Goal: Task Accomplishment & Management: Manage account settings

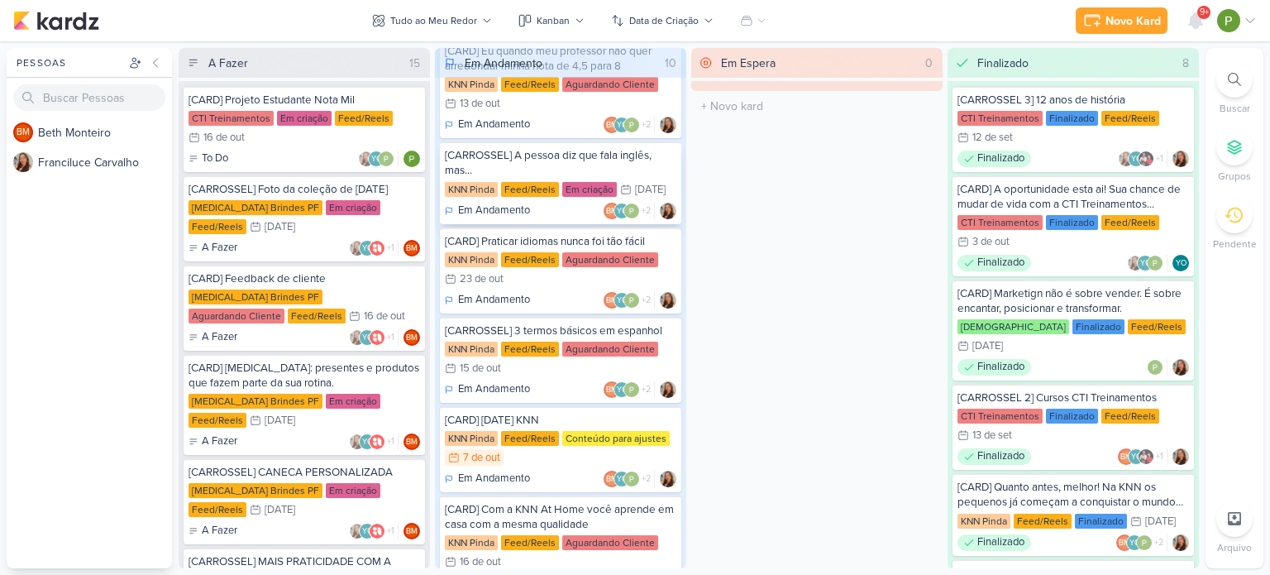
scroll to position [248, 0]
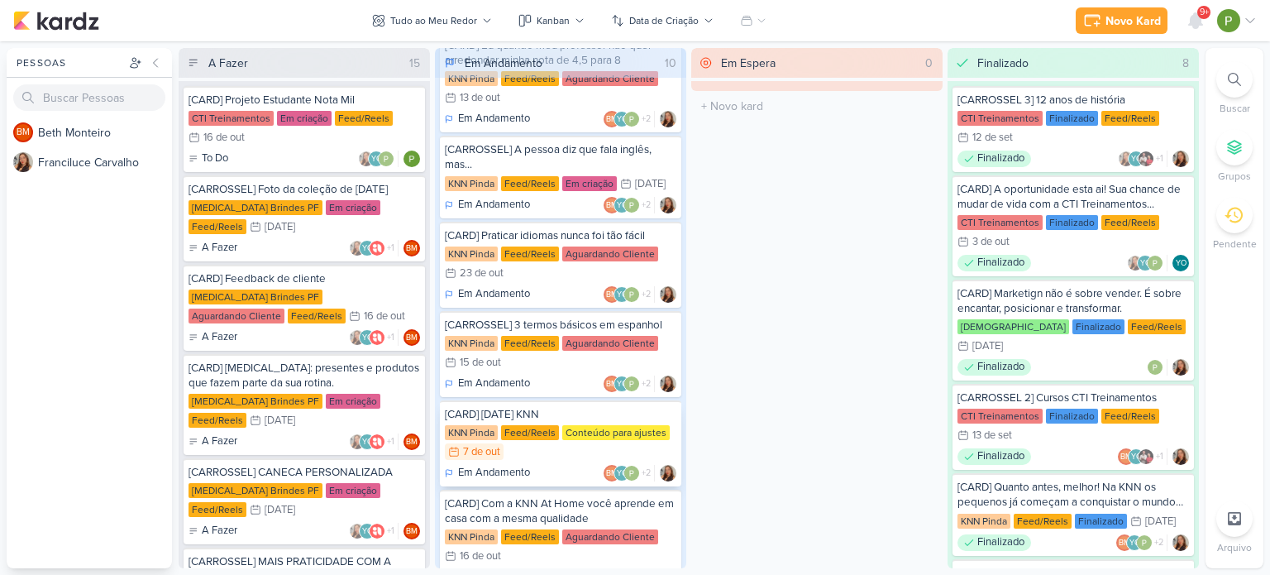
click at [558, 407] on div "[CARD] [DATE] KNN" at bounding box center [561, 414] width 232 height 15
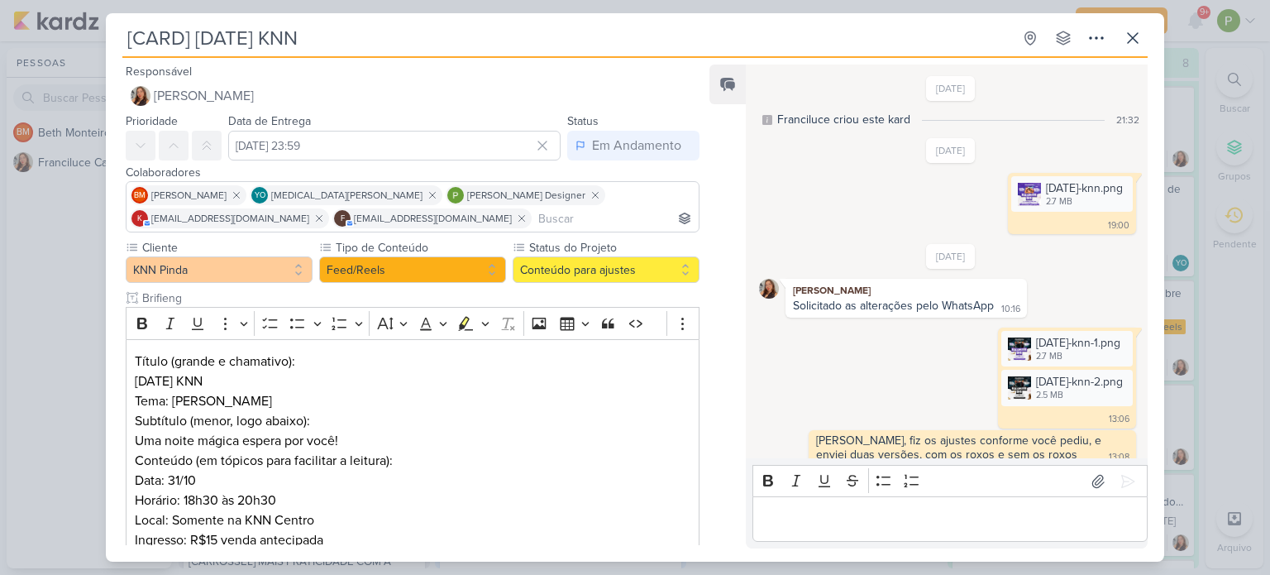
scroll to position [255, 0]
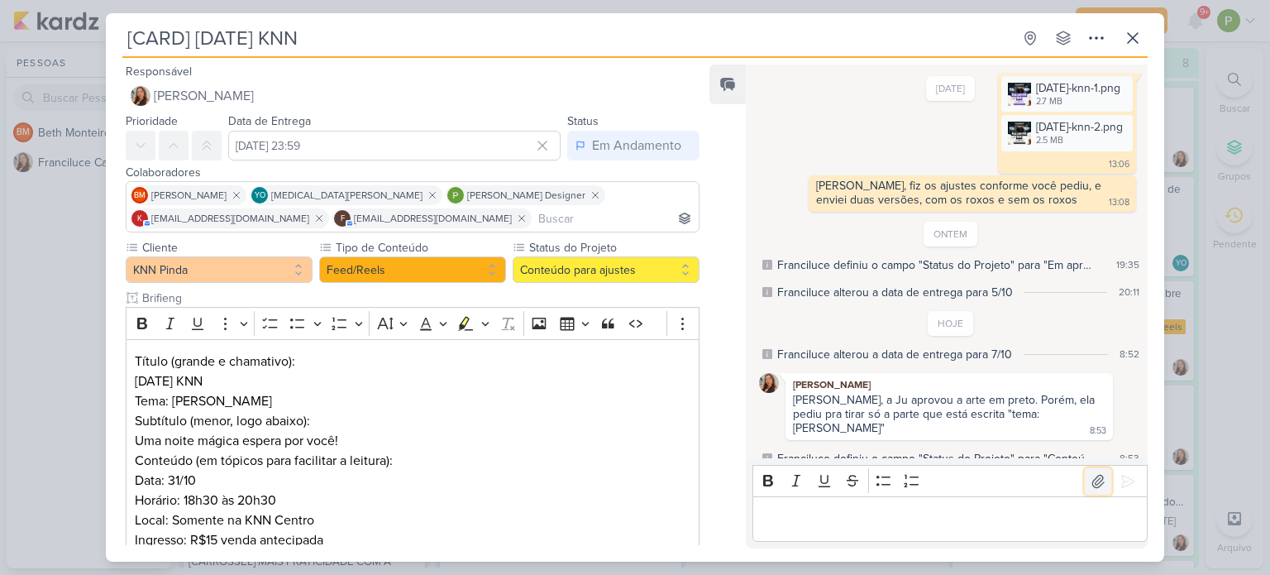
click at [1090, 480] on icon at bounding box center [1098, 481] width 17 height 17
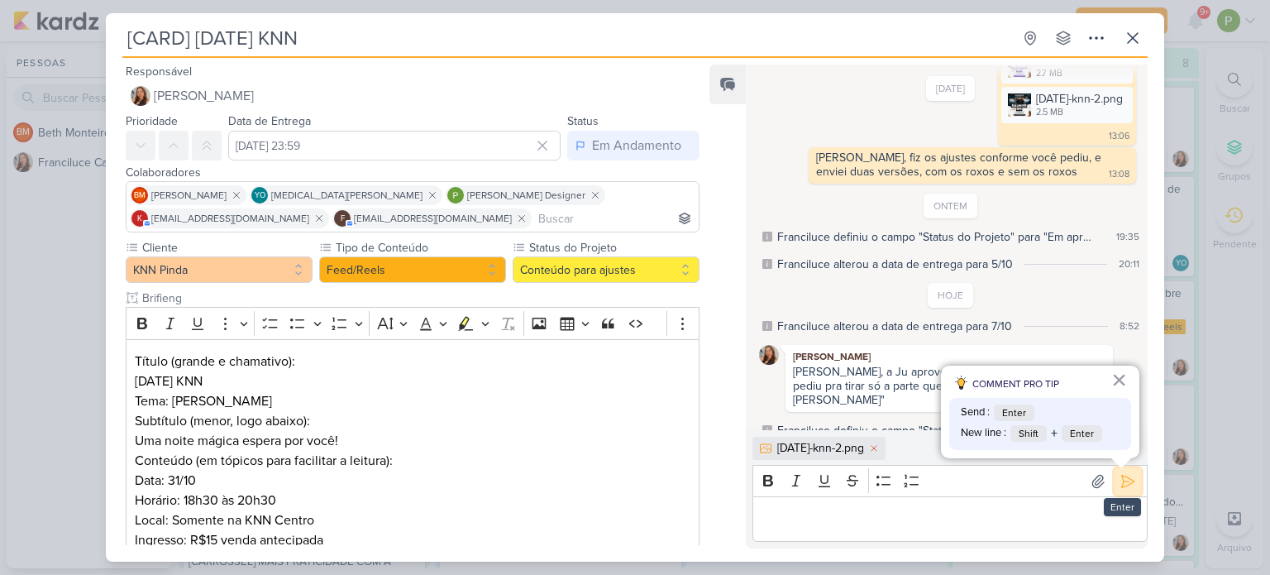
click at [1128, 479] on icon at bounding box center [1128, 481] width 17 height 17
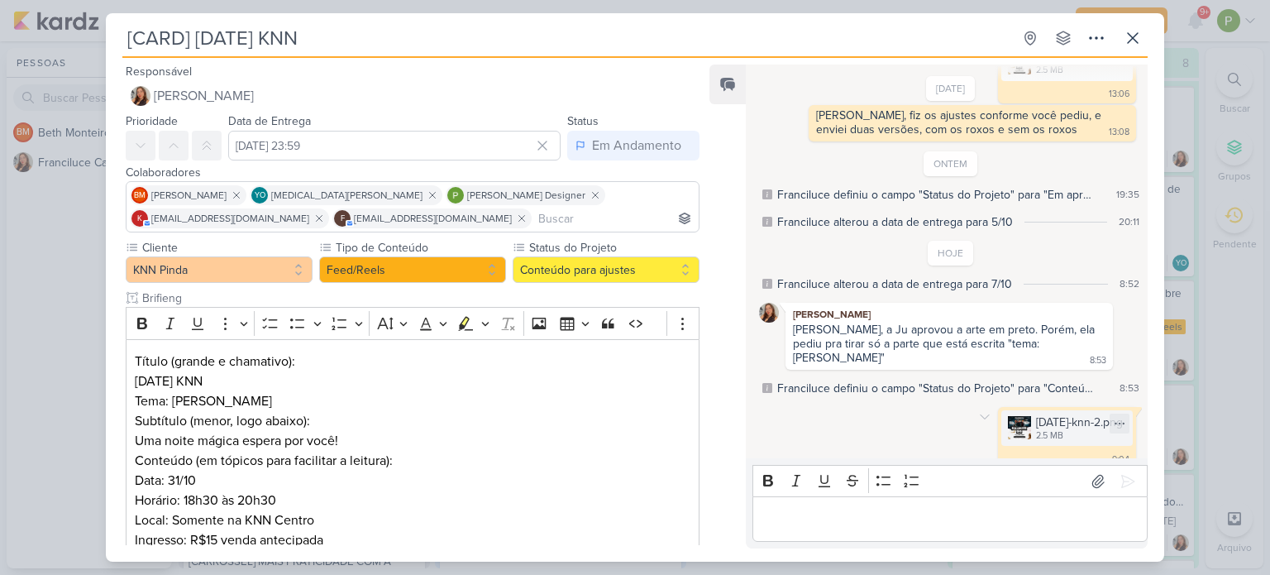
click at [1008, 417] on img at bounding box center [1019, 427] width 23 height 23
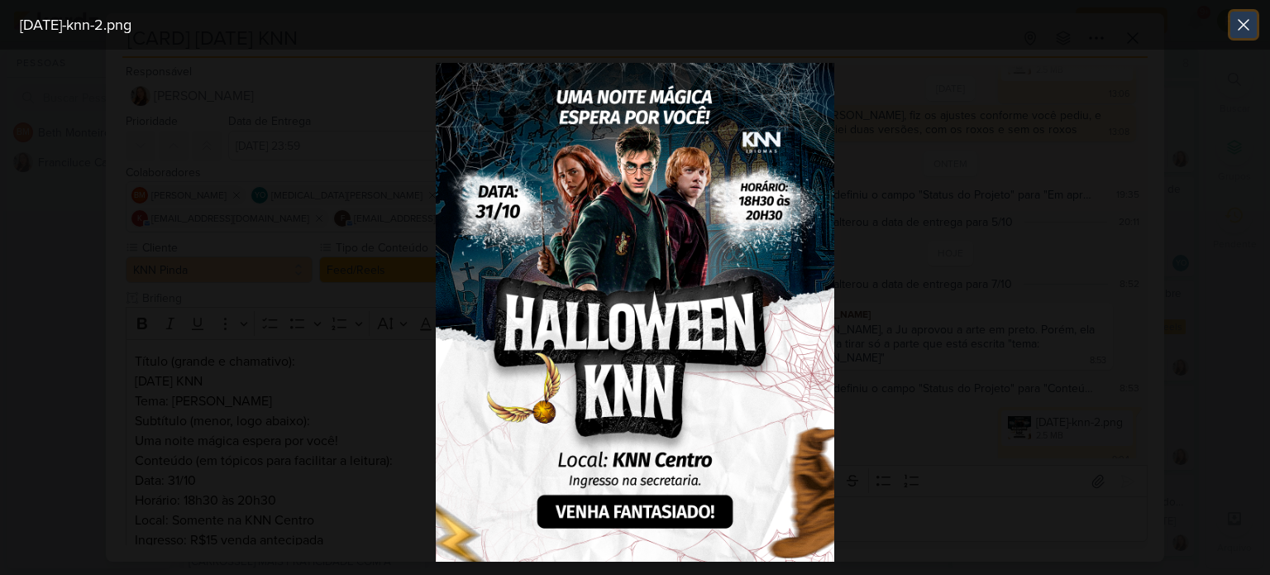
click at [1240, 22] on icon at bounding box center [1244, 25] width 10 height 10
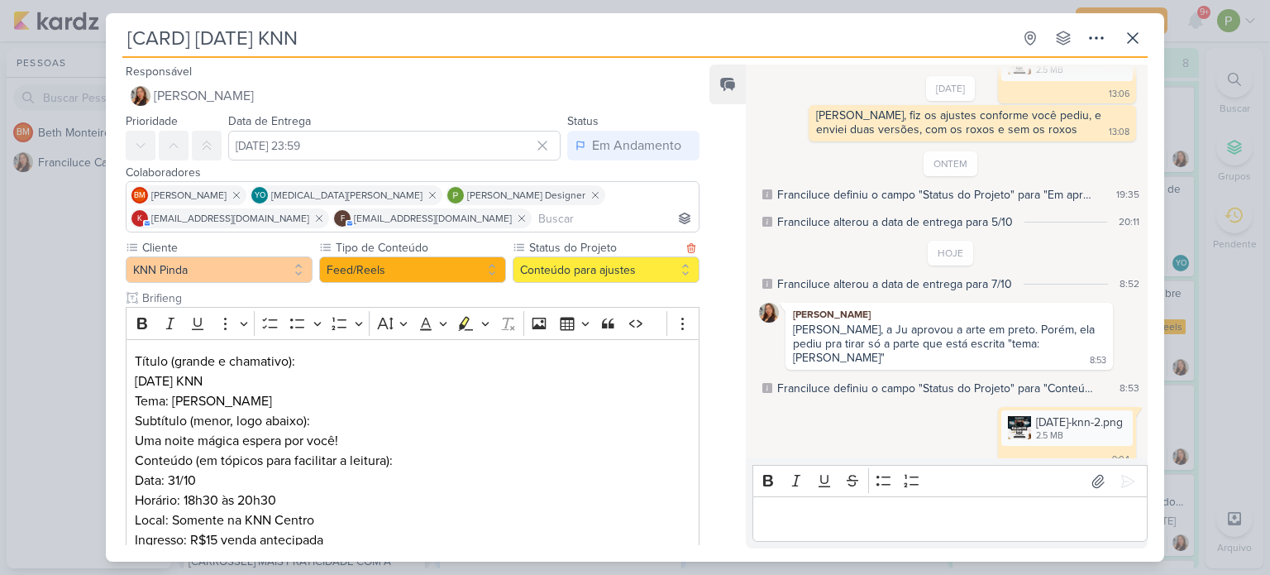
click at [556, 253] on label "Status do Projeto" at bounding box center [605, 247] width 154 height 17
click at [557, 260] on button "Conteúdo para ajustes" at bounding box center [606, 269] width 187 height 26
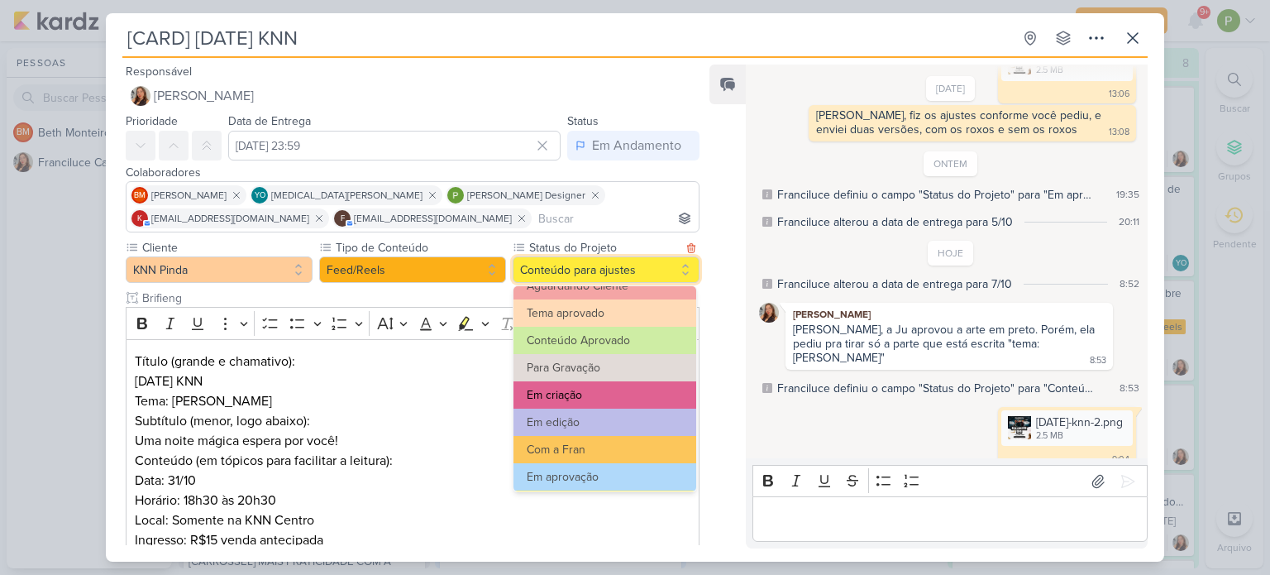
scroll to position [83, 0]
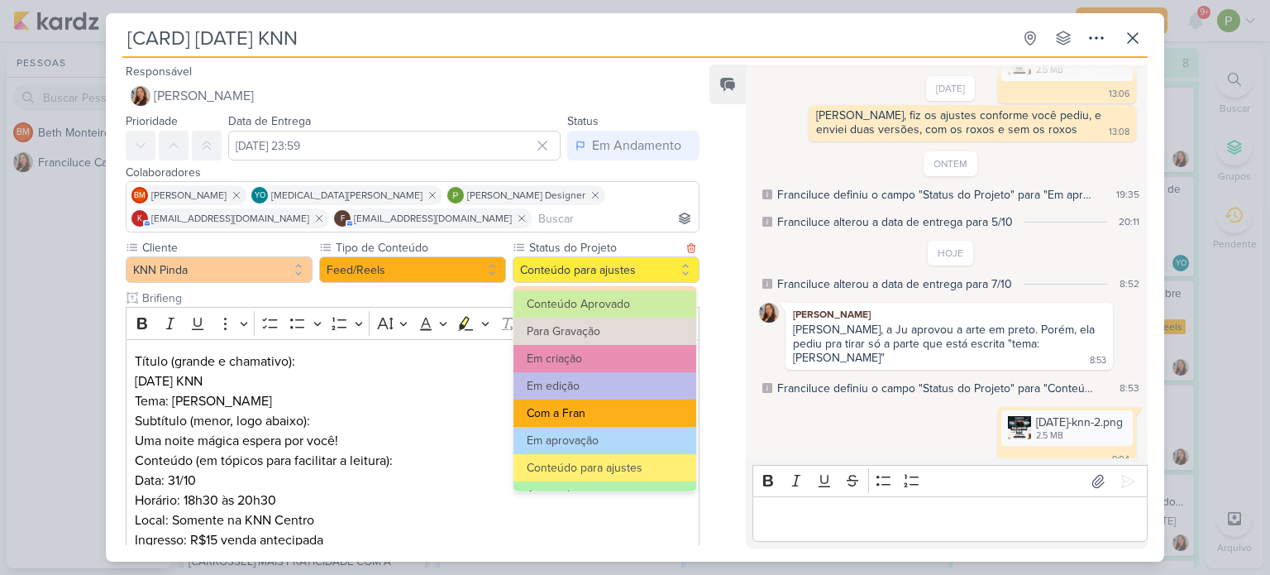
click at [600, 409] on button "Com a Fran" at bounding box center [605, 412] width 183 height 27
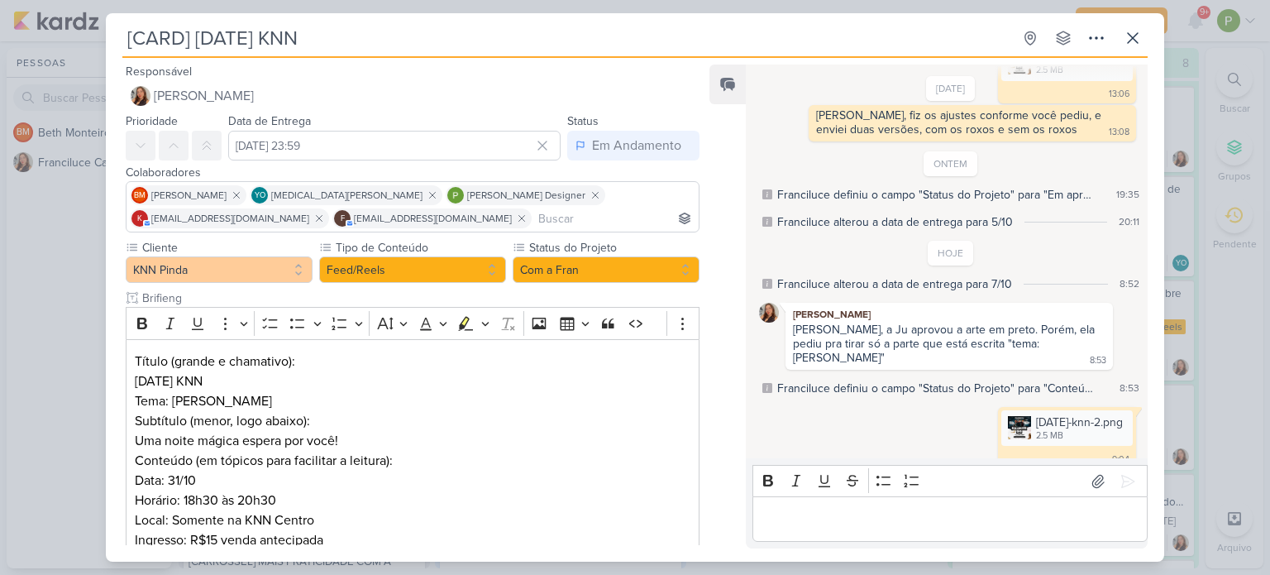
click at [79, 275] on div "[CARD] [DATE] KNN Criado por Franciluce" at bounding box center [635, 287] width 1270 height 575
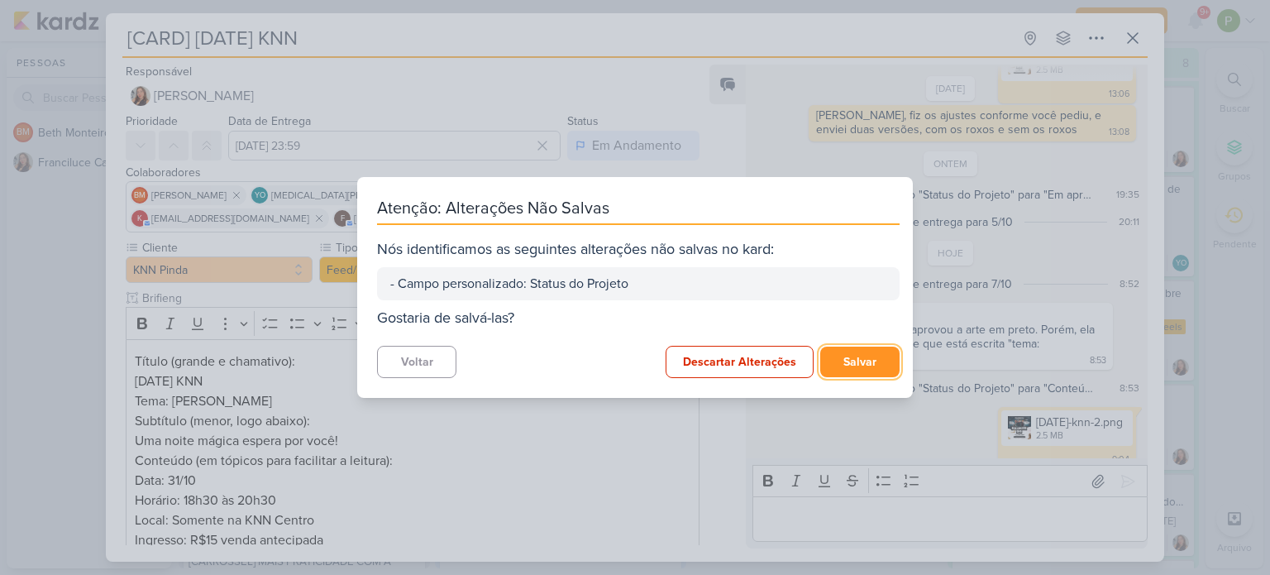
click at [844, 361] on button "Salvar" at bounding box center [859, 361] width 79 height 31
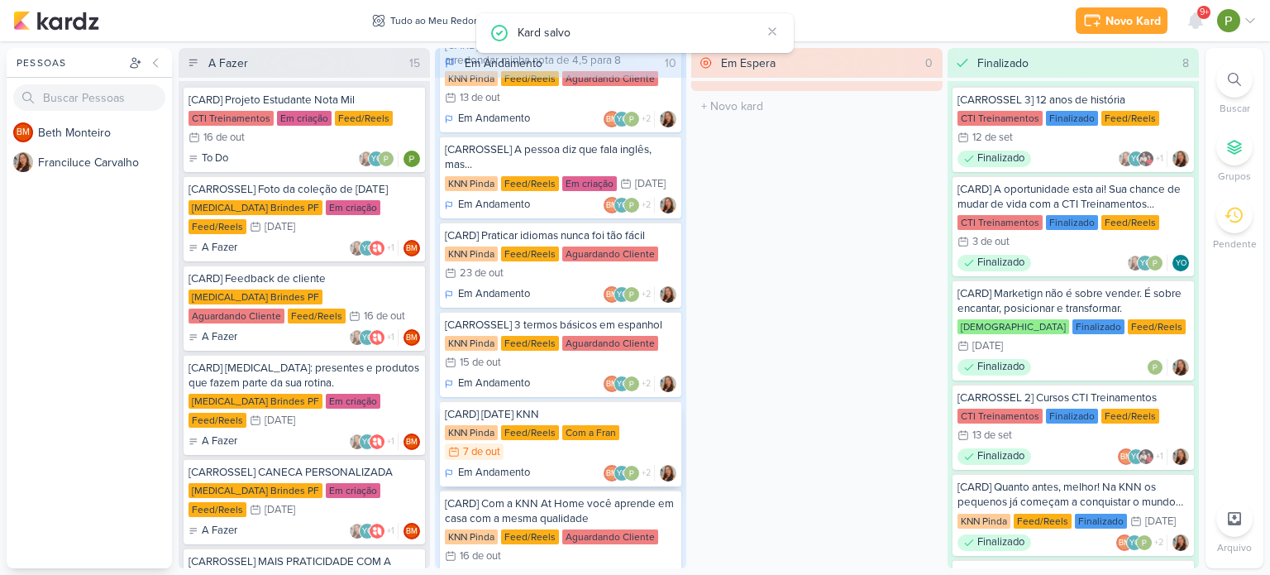
click at [566, 407] on div "[CARD] [DATE] KNN" at bounding box center [561, 414] width 232 height 15
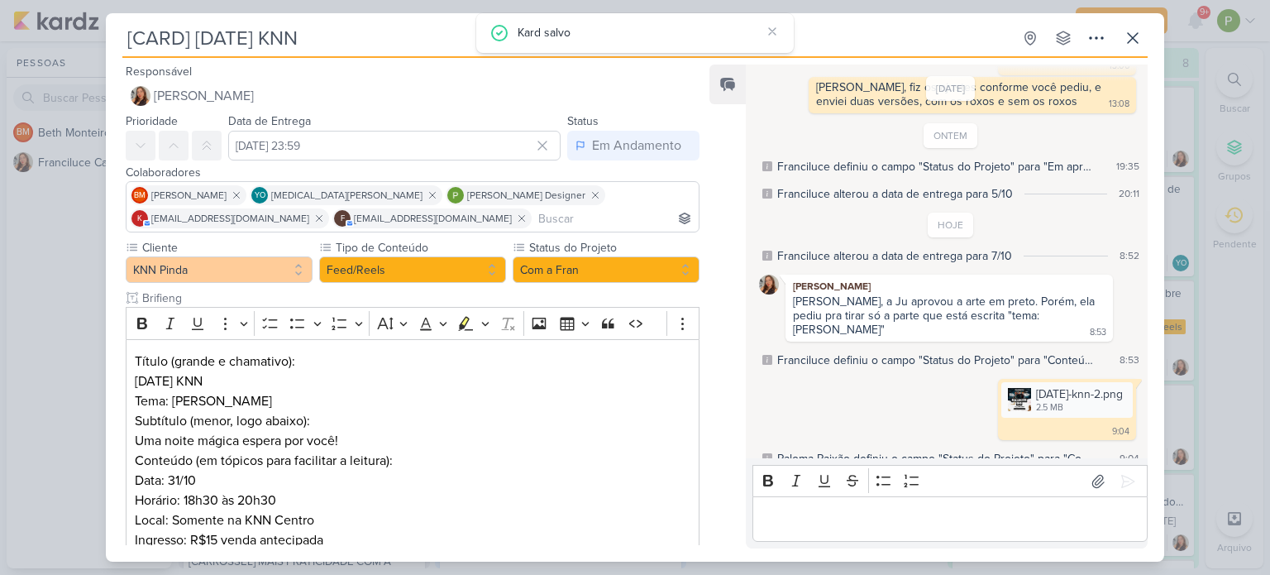
scroll to position [352, 0]
click at [66, 336] on div "[CARD] [DATE] KNN Criado por Franciluce" at bounding box center [635, 287] width 1270 height 575
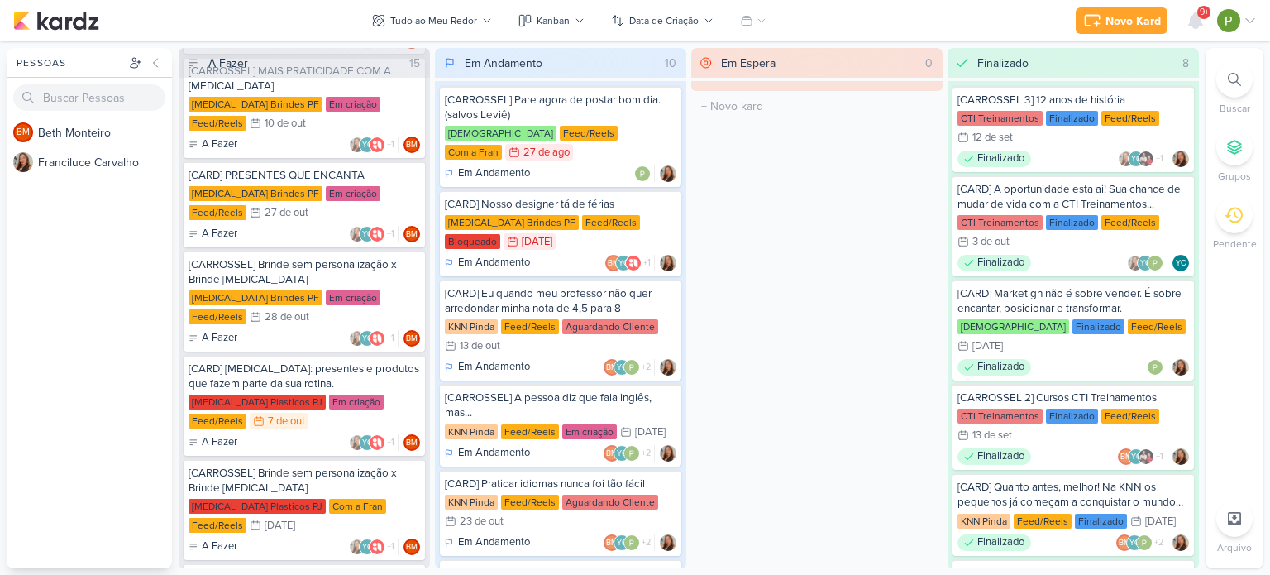
scroll to position [496, 0]
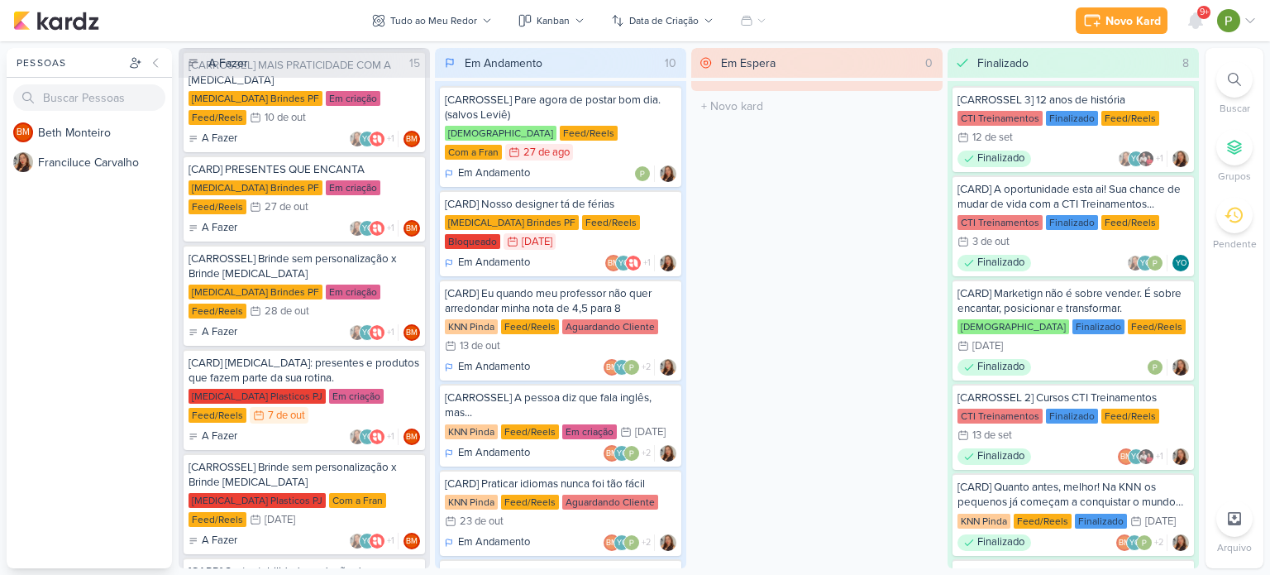
drag, startPoint x: 299, startPoint y: 376, endPoint x: 283, endPoint y: 373, distance: 16.1
click at [283, 373] on div "[CARD] [MEDICAL_DATA]: presentes e produtos que fazem parte da sua rotina." at bounding box center [305, 371] width 232 height 30
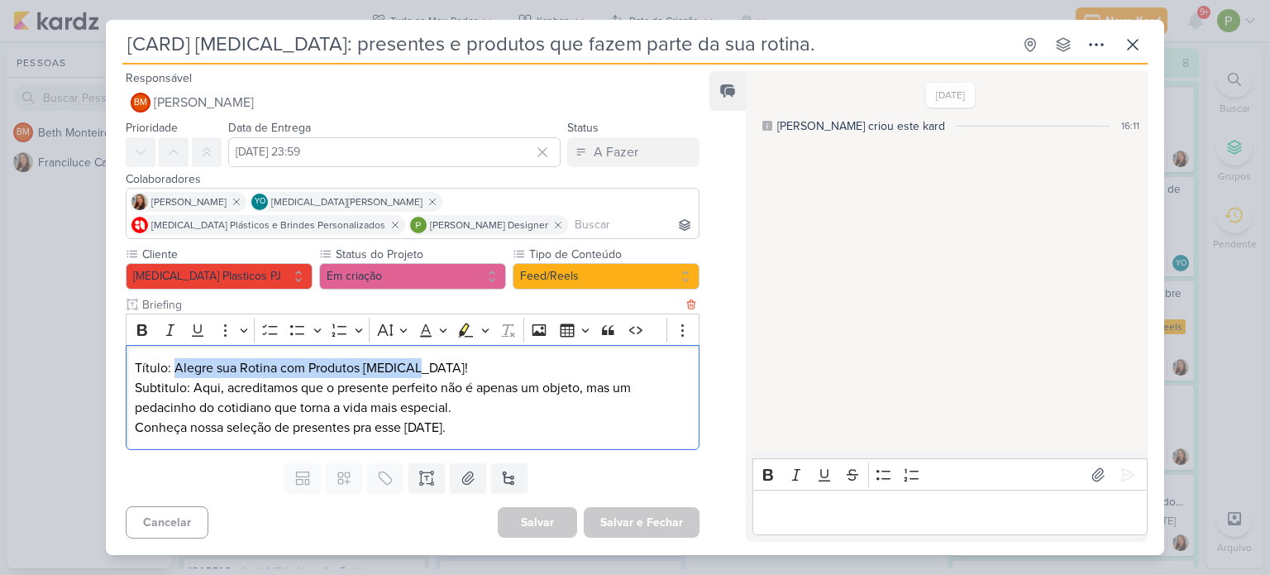
drag, startPoint x: 174, startPoint y: 363, endPoint x: 407, endPoint y: 364, distance: 233.2
click at [407, 364] on p "Título: Alegre sua Rotina com Produtos [MEDICAL_DATA]!" at bounding box center [413, 368] width 556 height 20
copy p "Alegre sua Rotina com Produtos [MEDICAL_DATA]!"
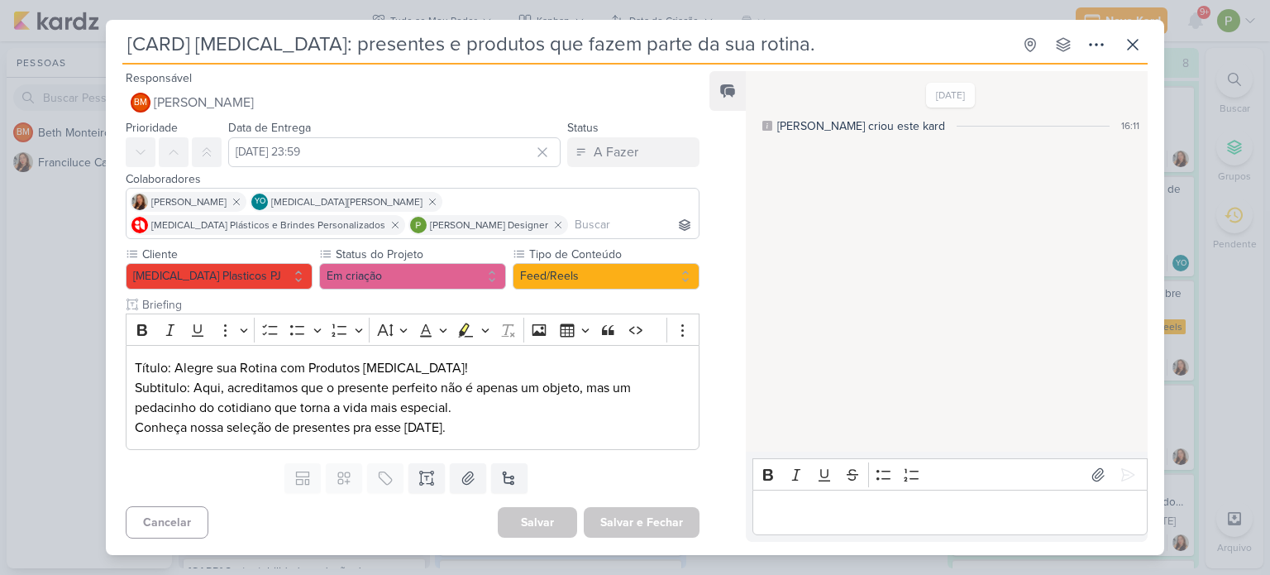
drag, startPoint x: 196, startPoint y: 41, endPoint x: 723, endPoint y: 41, distance: 526.8
click at [723, 41] on input "[CARD] [MEDICAL_DATA]: presentes e produtos que fazem parte da sua rotina." at bounding box center [567, 45] width 890 height 30
